Goal: Transaction & Acquisition: Purchase product/service

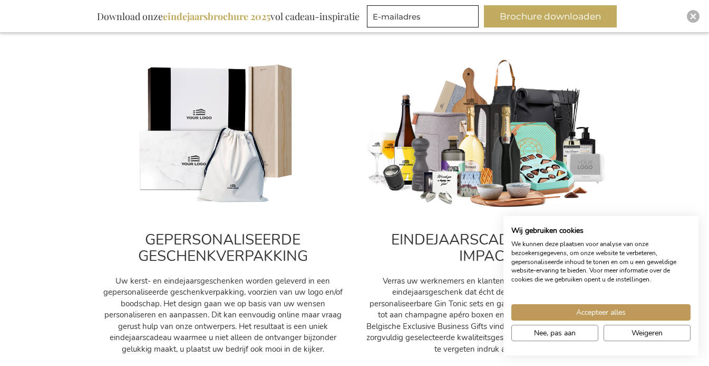
scroll to position [369, 0]
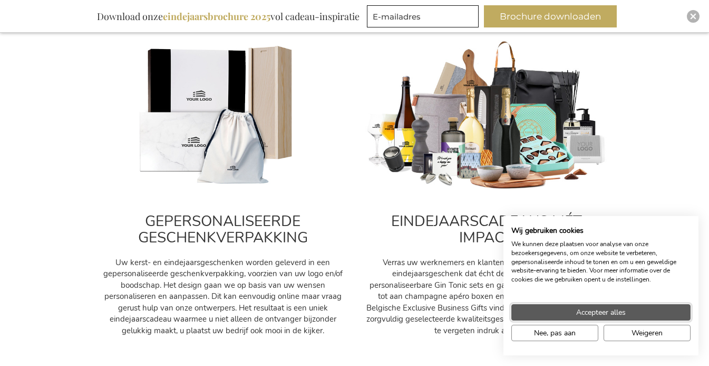
click at [666, 314] on button "Accepteer alles" at bounding box center [601, 312] width 179 height 16
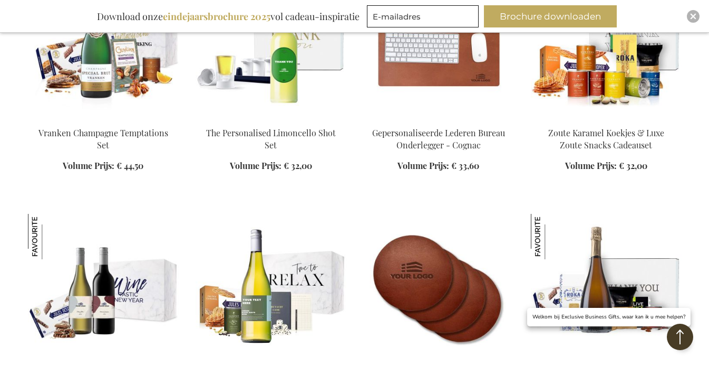
scroll to position [1424, 0]
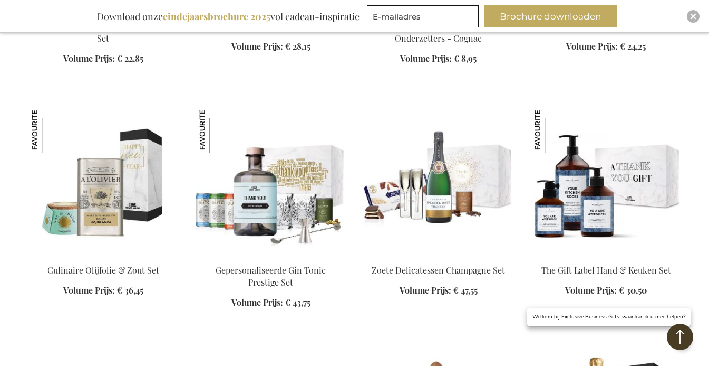
scroll to position [1688, 0]
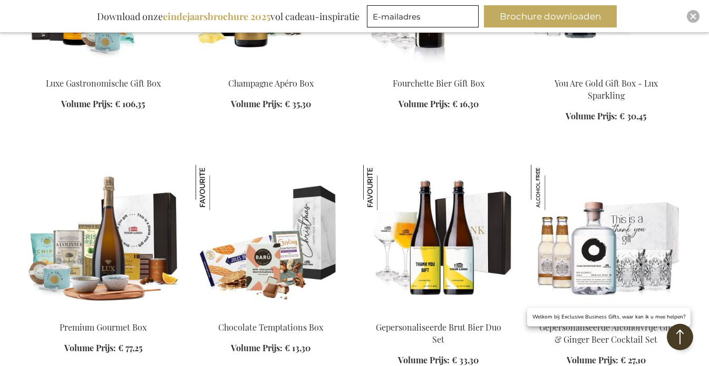
scroll to position [2637, 0]
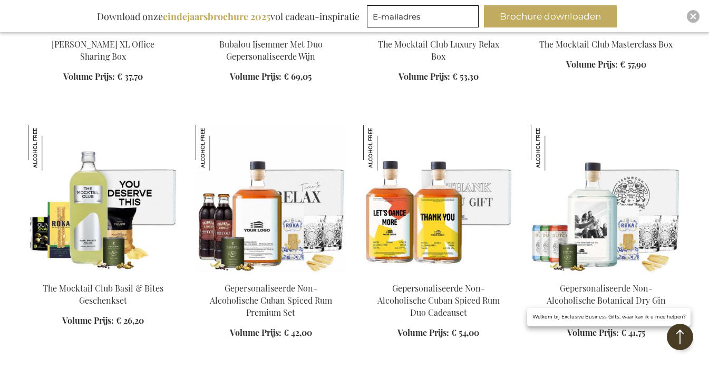
scroll to position [3428, 0]
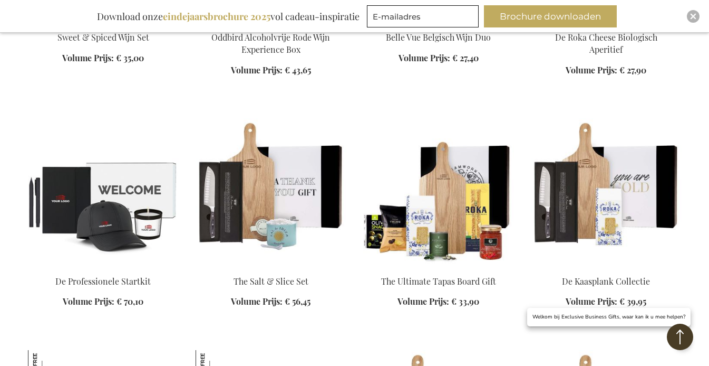
scroll to position [4325, 0]
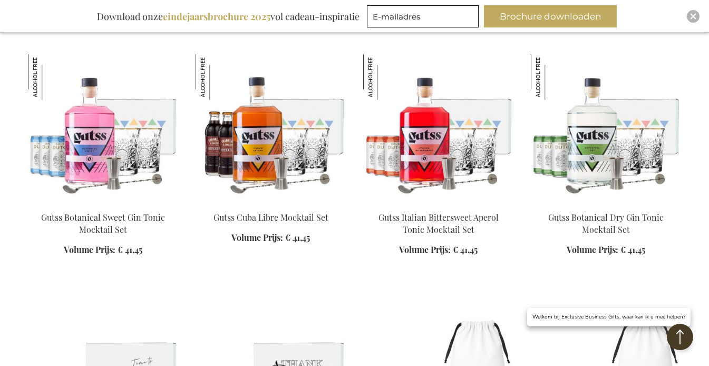
scroll to position [4852, 0]
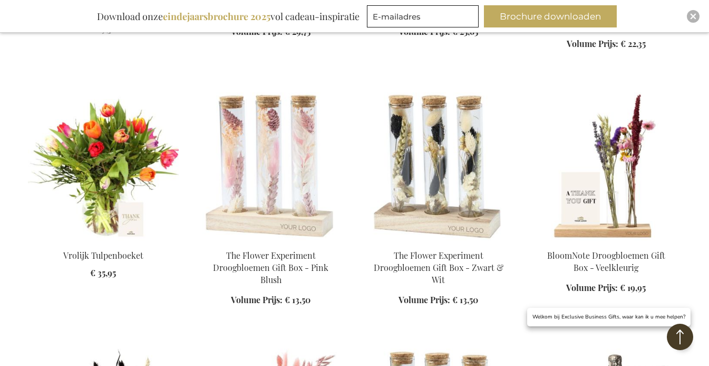
scroll to position [6065, 0]
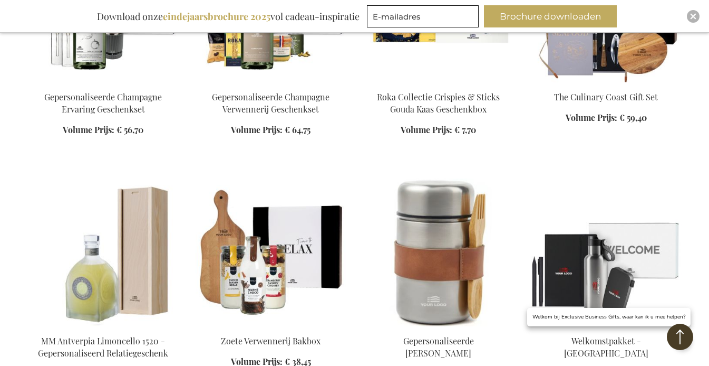
scroll to position [6751, 0]
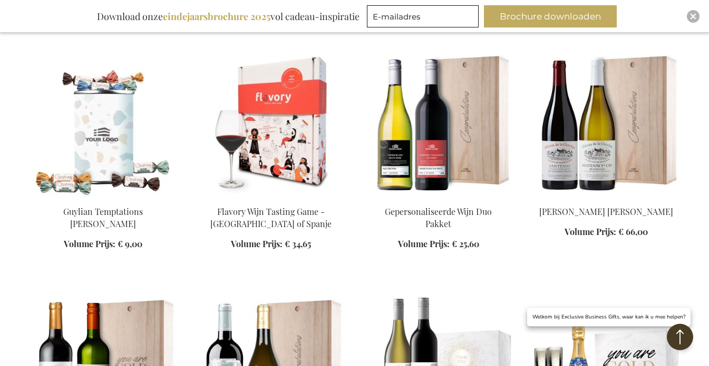
scroll to position [7595, 0]
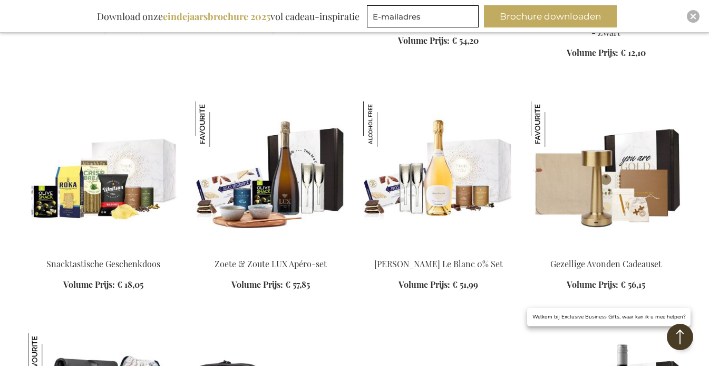
scroll to position [7964, 0]
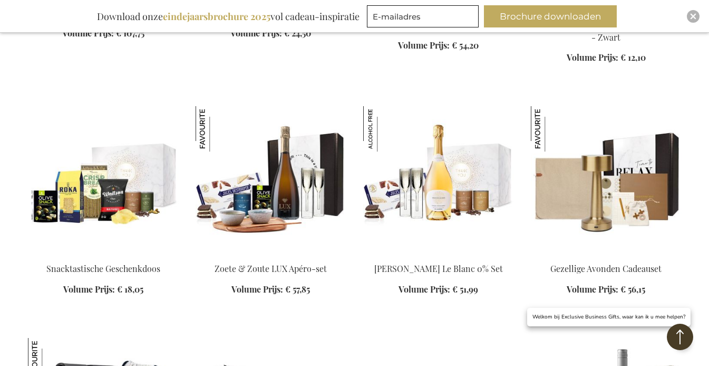
click at [655, 174] on img at bounding box center [606, 180] width 151 height 148
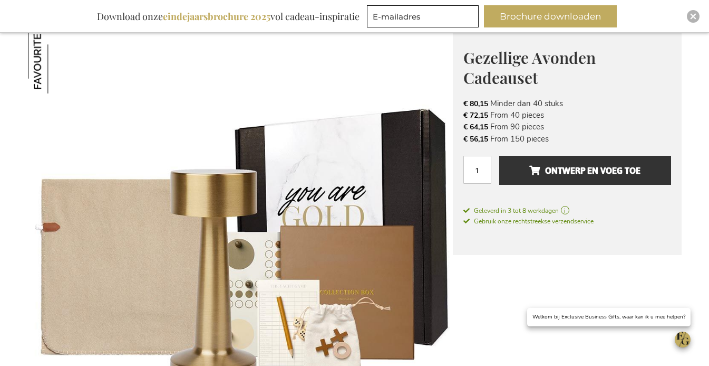
scroll to position [191, 0]
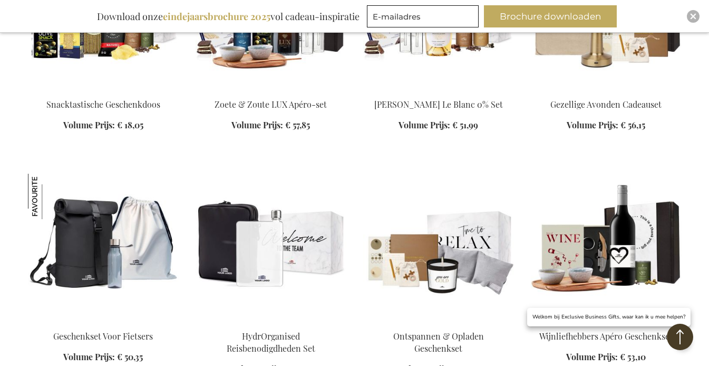
scroll to position [1091, 0]
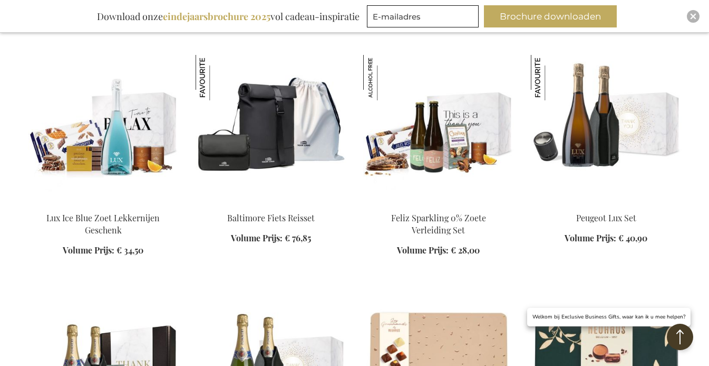
scroll to position [1935, 0]
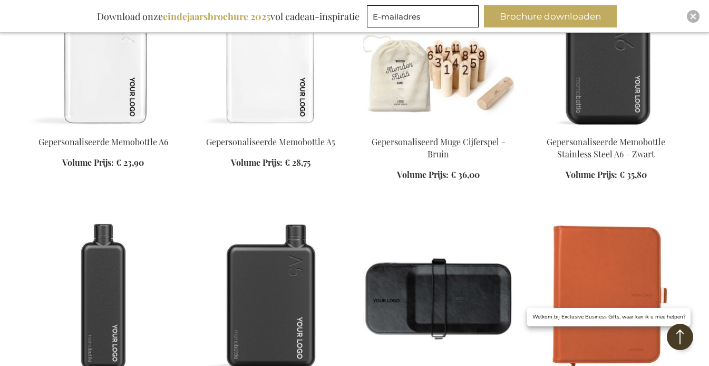
scroll to position [2568, 0]
